Goal: Task Accomplishment & Management: Use online tool/utility

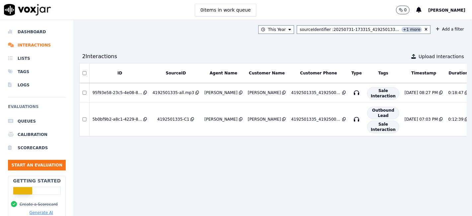
scroll to position [0, 50]
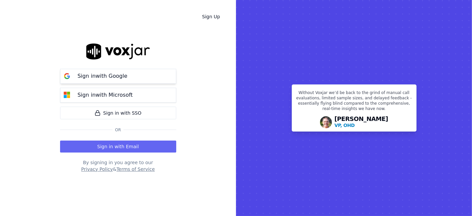
click at [103, 72] on p "Sign in with Google" at bounding box center [103, 76] width 50 height 8
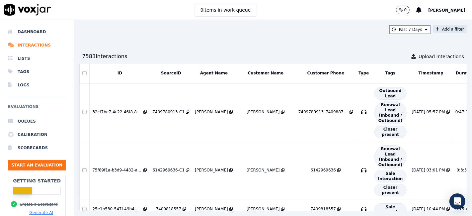
click at [433, 27] on button "Add a filter" at bounding box center [450, 29] width 34 height 8
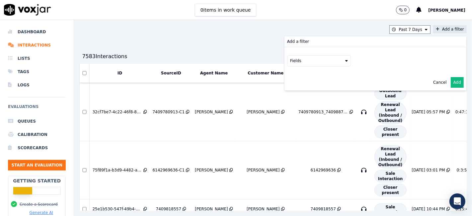
click at [287, 62] on button "Fields" at bounding box center [319, 60] width 64 height 11
click at [299, 87] on div "sourceIdentifier" at bounding box center [314, 87] width 31 height 5
click at [358, 61] on button at bounding box center [402, 60] width 96 height 10
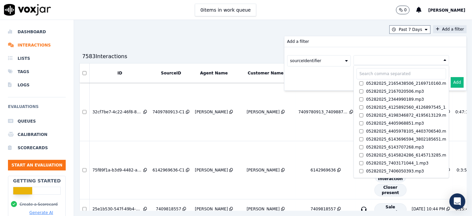
click at [357, 72] on input "text" at bounding box center [402, 73] width 90 height 11
paste input "7744933597"
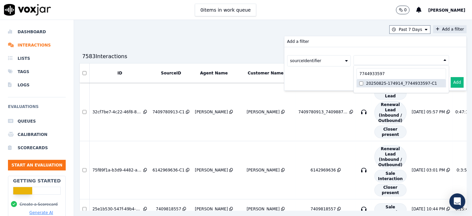
type input "7744933597"
click at [371, 83] on div "20250825-174914_7744933597-C1" at bounding box center [401, 83] width 71 height 5
click at [451, 80] on button "Add" at bounding box center [457, 82] width 13 height 11
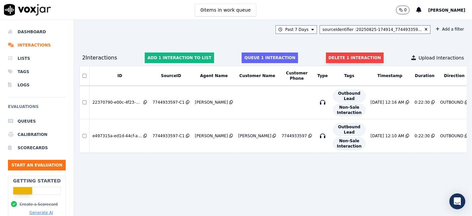
click at [331, 55] on button "Delete 1 interaction" at bounding box center [355, 57] width 58 height 11
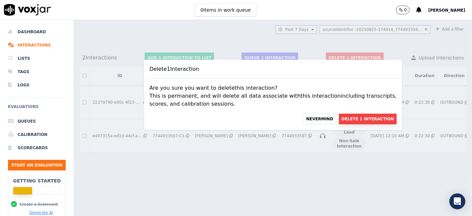
click at [349, 120] on button "Delete 1 Interaction" at bounding box center [368, 119] width 58 height 11
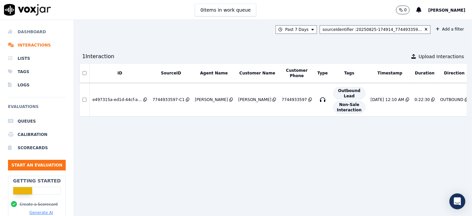
click at [27, 32] on li "Dashboard" at bounding box center [37, 31] width 58 height 13
